Goal: Task Accomplishment & Management: Manage account settings

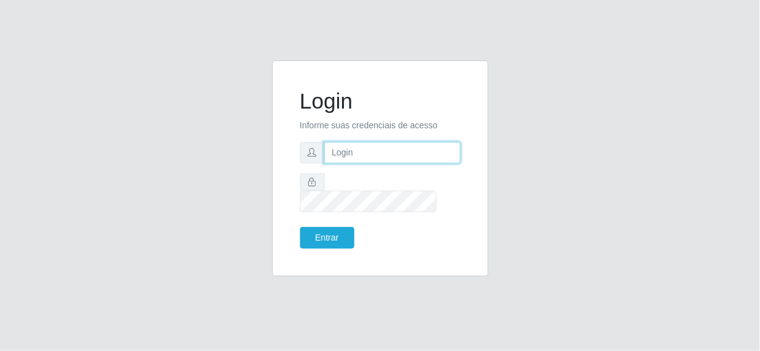
type input "rh.asm@supermercadosqueiroz.com.br"
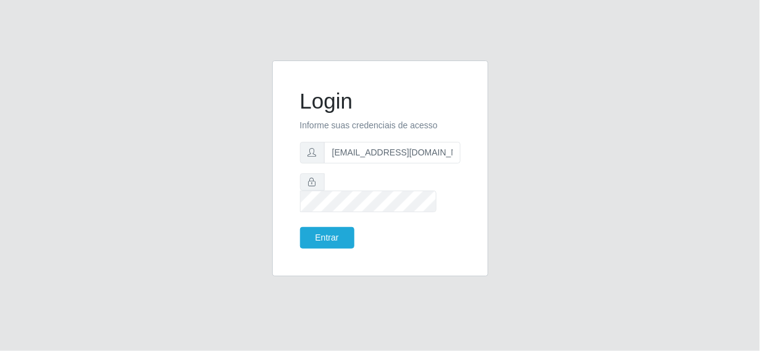
click at [336, 241] on div "Login Informe suas credenciais de acesso rh.asm@supermercadosqueiroz.com.br Ent…" at bounding box center [380, 168] width 185 height 185
click at [334, 237] on button "Entrar" at bounding box center [327, 238] width 54 height 22
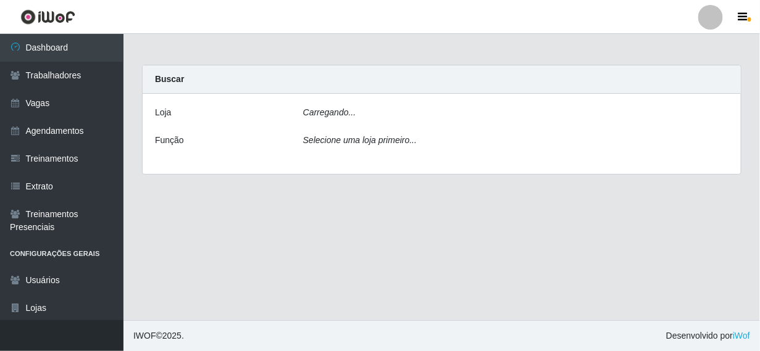
click at [327, 215] on main "Carregando... Buscar Loja Carregando... Função Selecione uma loja primeiro..." at bounding box center [441, 177] width 636 height 286
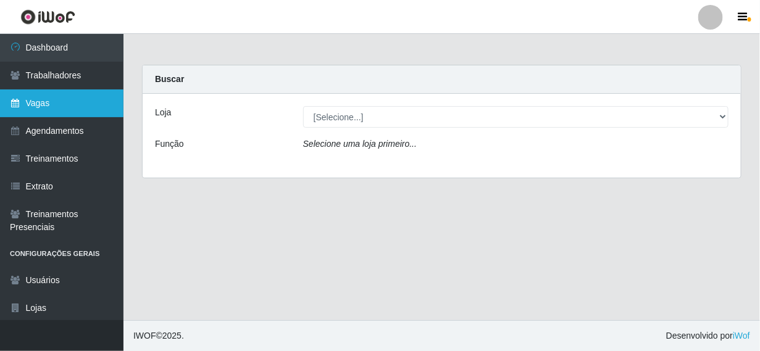
click at [67, 99] on link "Vagas" at bounding box center [61, 103] width 123 height 28
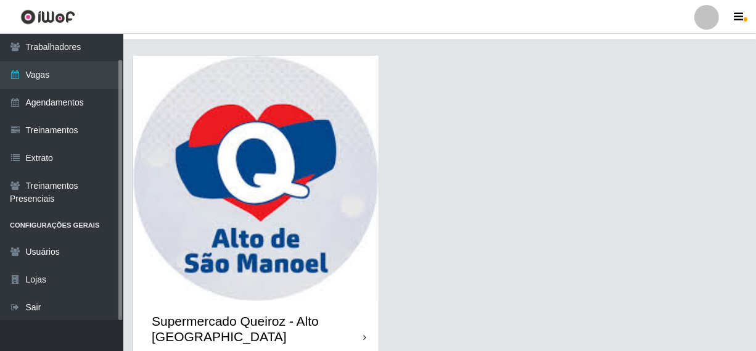
scroll to position [62, 0]
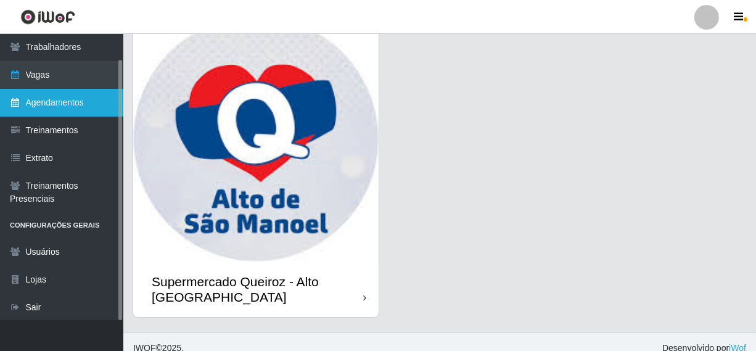
click at [67, 104] on link "Agendamentos" at bounding box center [61, 103] width 123 height 28
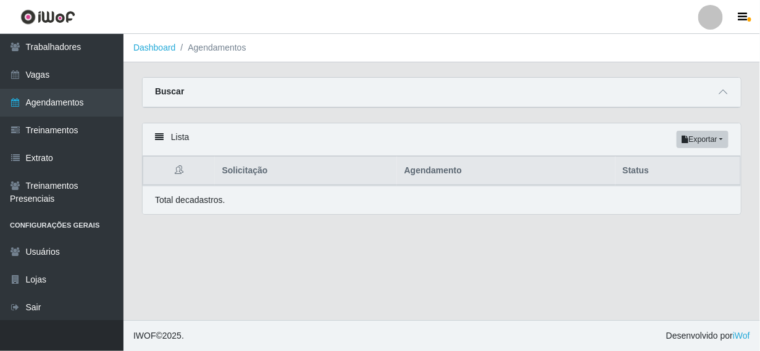
click at [629, 170] on th "Status" at bounding box center [677, 171] width 125 height 29
click at [161, 137] on icon at bounding box center [159, 137] width 9 height 9
click at [153, 49] on link "Dashboard" at bounding box center [154, 48] width 43 height 10
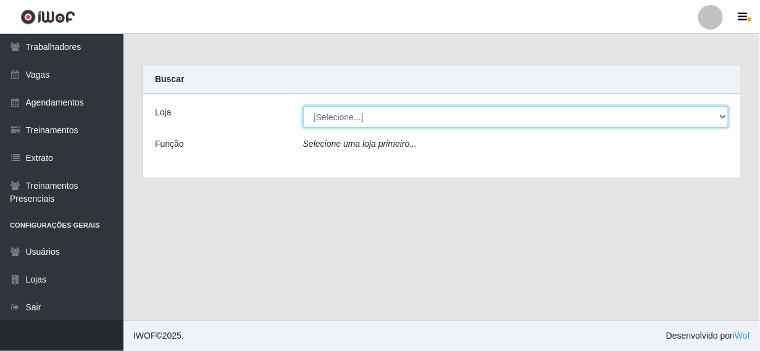
click at [379, 124] on select "[Selecione...] Supermercado Queiroz - Alto São Manoel" at bounding box center [515, 117] width 425 height 22
click at [303, 106] on select "[Selecione...] Supermercado Queiroz - Alto São Manoel" at bounding box center [515, 117] width 425 height 22
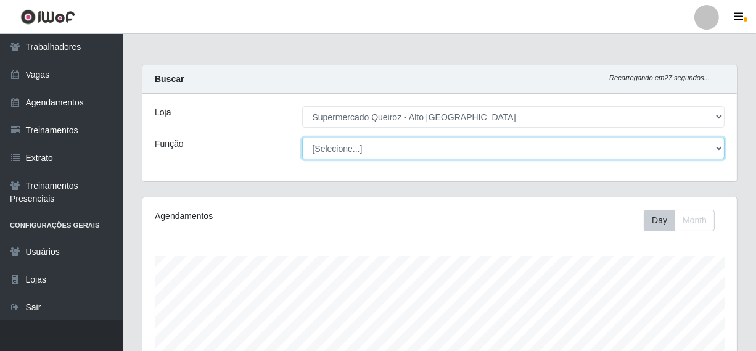
click at [678, 144] on select "[Selecione...] Embalador Embalador + Embalador ++ Repositor Repositor + Reposit…" at bounding box center [513, 149] width 423 height 22
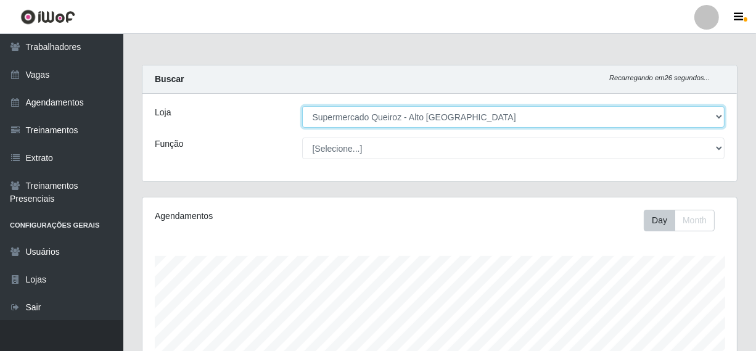
click at [670, 115] on select "[Selecione...] Supermercado Queiroz - Alto São Manoel" at bounding box center [513, 117] width 423 height 22
click at [302, 106] on select "[Selecione...] Supermercado Queiroz - Alto São Manoel" at bounding box center [513, 117] width 423 height 22
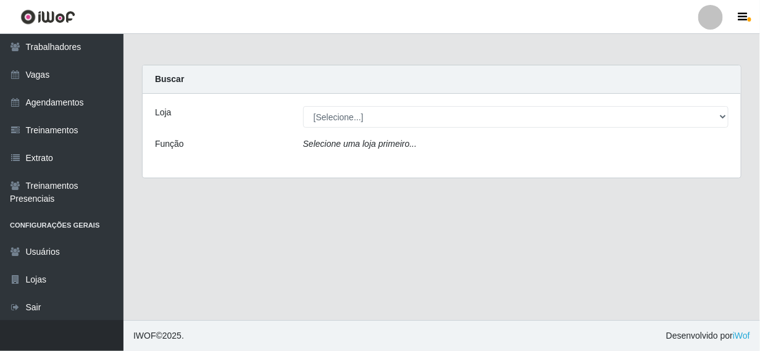
click at [631, 104] on div "Loja [Selecione...] Supermercado Queiroz - Alto São Manoel Função Selecione uma…" at bounding box center [442, 136] width 598 height 84
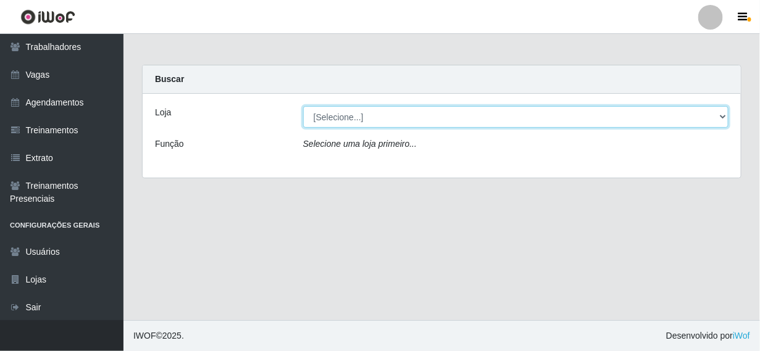
drag, startPoint x: 572, startPoint y: 125, endPoint x: 568, endPoint y: 119, distance: 7.2
click at [569, 123] on select "[Selecione...] Supermercado Queiroz - Alto São Manoel" at bounding box center [515, 117] width 425 height 22
select select "496"
click at [303, 106] on select "[Selecione...] Supermercado Queiroz - Alto São Manoel" at bounding box center [515, 117] width 425 height 22
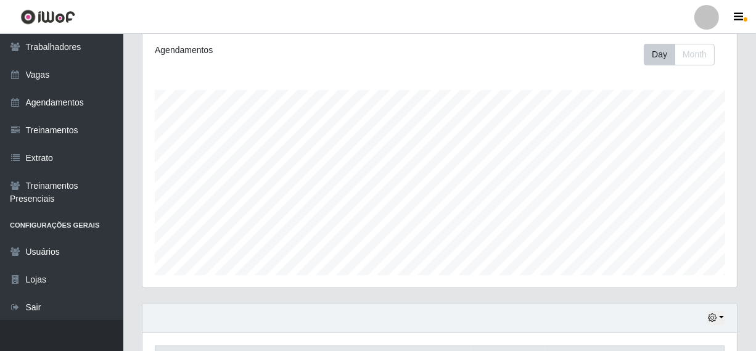
scroll to position [168, 0]
click at [702, 49] on button "Month" at bounding box center [695, 52] width 40 height 22
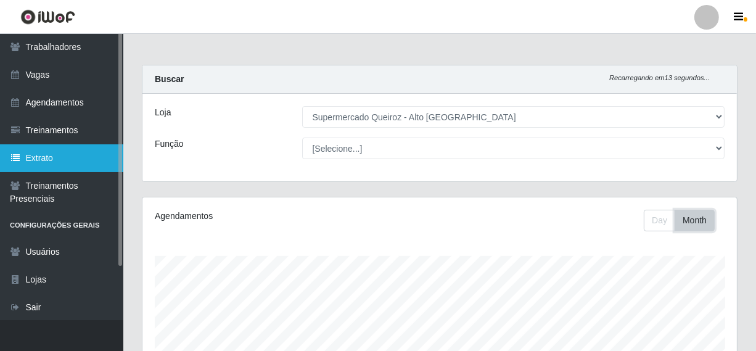
scroll to position [0, 0]
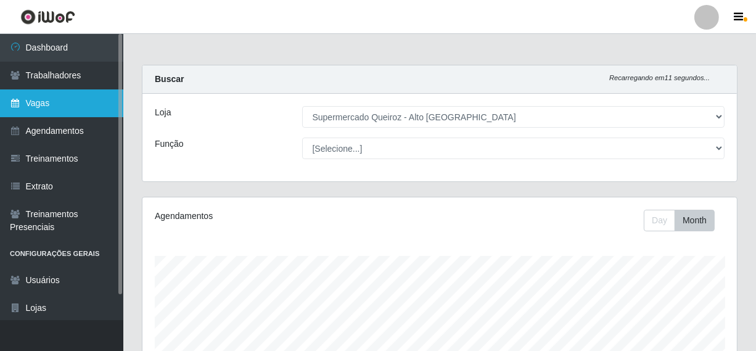
click at [45, 101] on link "Vagas" at bounding box center [61, 103] width 123 height 28
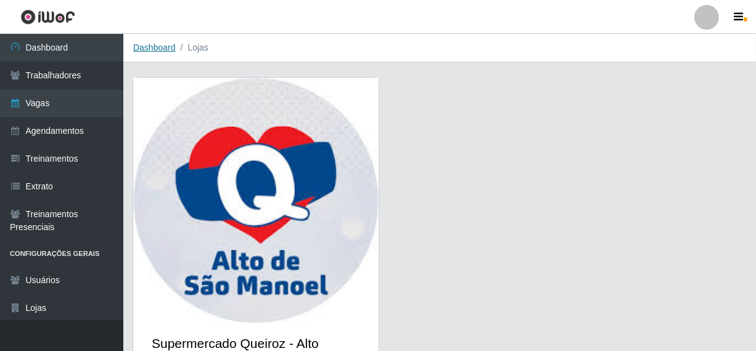
click at [158, 51] on link "Dashboard" at bounding box center [154, 48] width 43 height 10
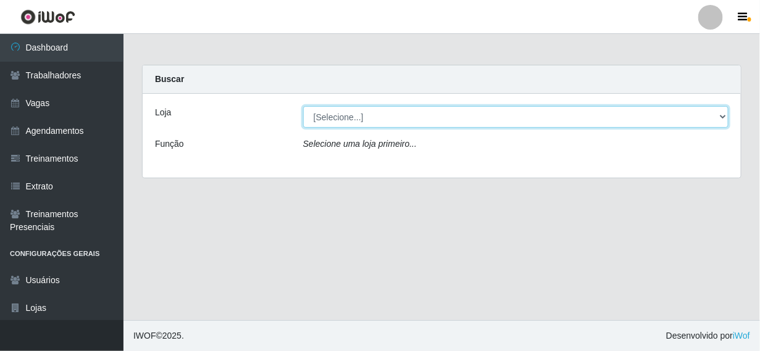
click at [421, 116] on select "[Selecione...] Supermercado Queiroz - Alto São Manoel" at bounding box center [515, 117] width 425 height 22
select select "496"
click at [303, 106] on select "[Selecione...] Supermercado Queiroz - Alto São Manoel" at bounding box center [515, 117] width 425 height 22
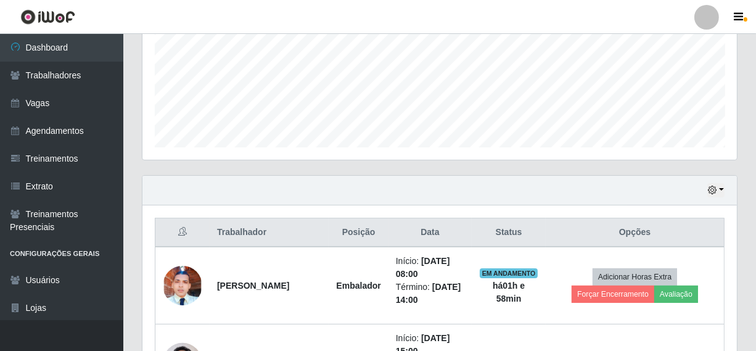
scroll to position [292, 0]
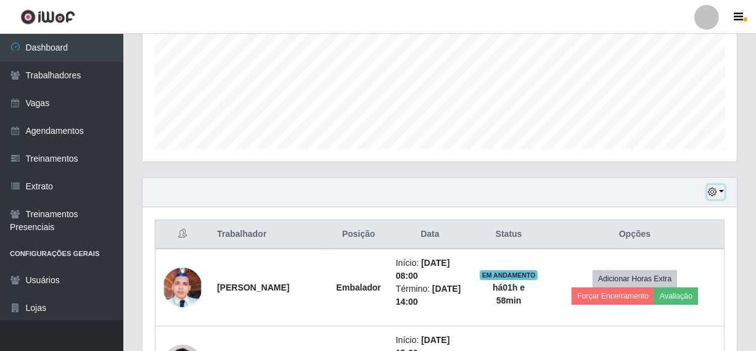
click at [720, 188] on button "button" at bounding box center [716, 192] width 17 height 14
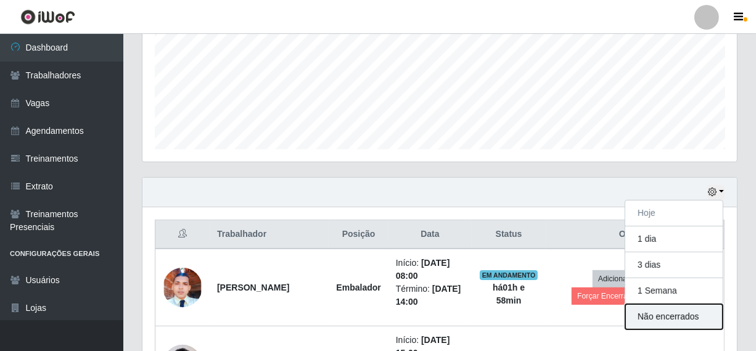
click at [660, 319] on button "Não encerrados" at bounding box center [674, 316] width 97 height 25
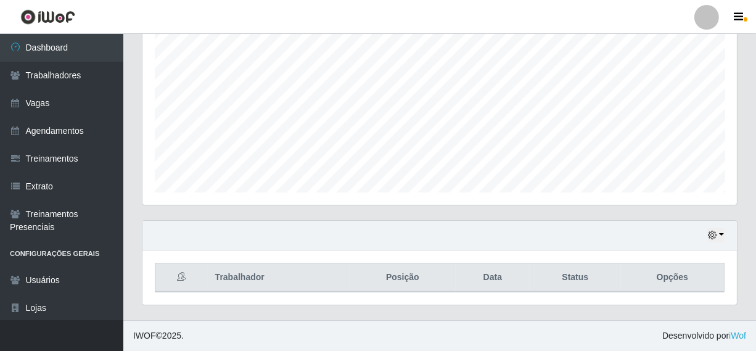
scroll to position [246, 0]
click at [317, 271] on th "Trabalhador" at bounding box center [279, 280] width 142 height 29
click at [178, 278] on icon at bounding box center [181, 279] width 9 height 9
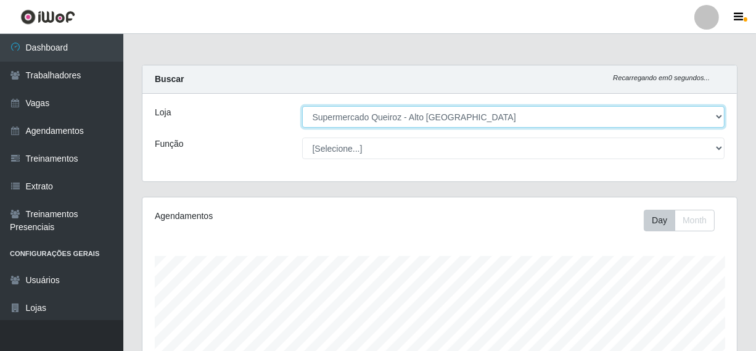
click at [502, 120] on select "[Selecione...] Supermercado Queiroz - Alto São Manoel" at bounding box center [513, 117] width 423 height 22
click at [302, 106] on select "[Selecione...] Supermercado Queiroz - Alto São Manoel" at bounding box center [513, 117] width 423 height 22
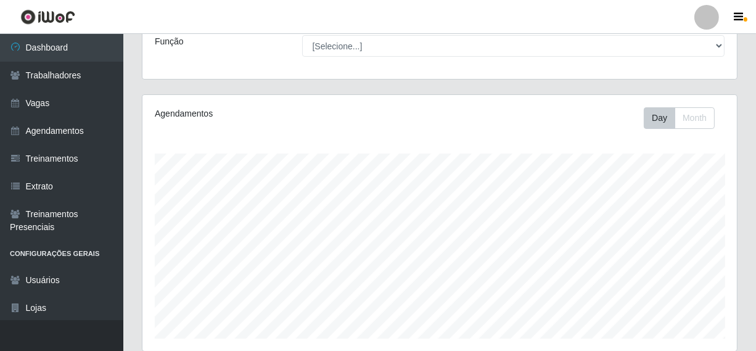
scroll to position [246, 0]
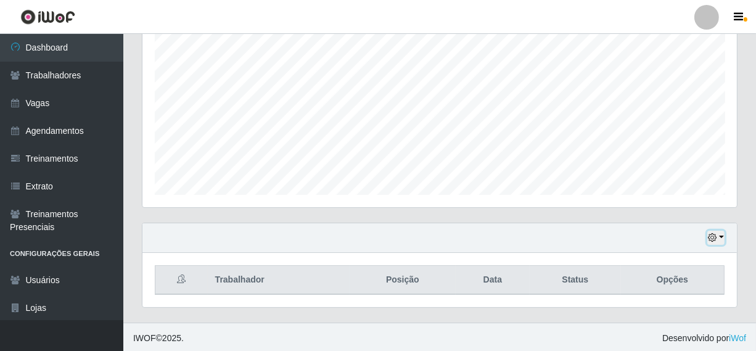
click at [721, 236] on button "button" at bounding box center [716, 238] width 17 height 14
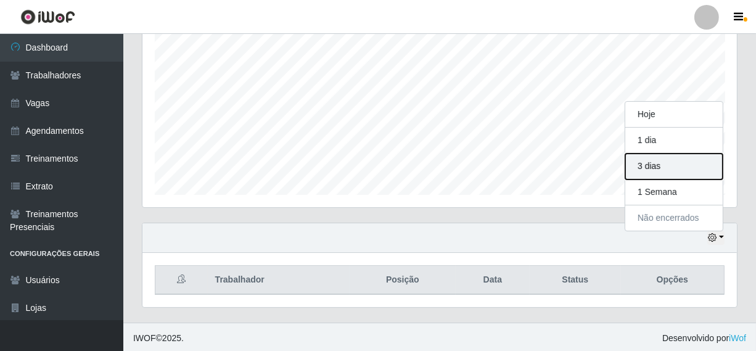
click at [676, 162] on button "3 dias" at bounding box center [674, 167] width 97 height 26
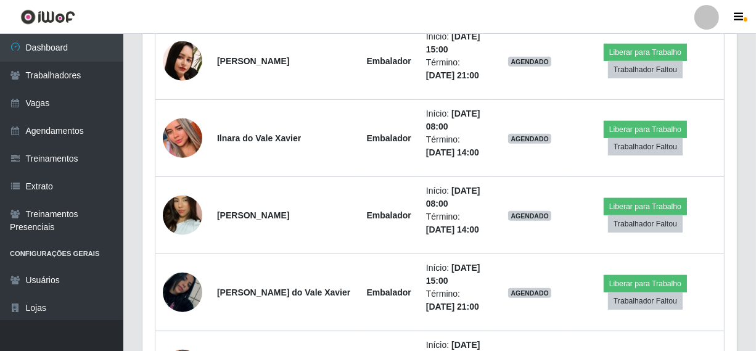
scroll to position [925, 0]
